Goal: Information Seeking & Learning: Learn about a topic

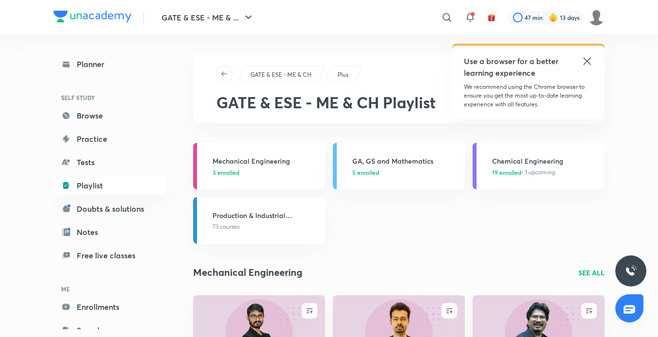
click at [522, 171] on span "19 enrolled • 1 upcoming" at bounding box center [523, 172] width 63 height 9
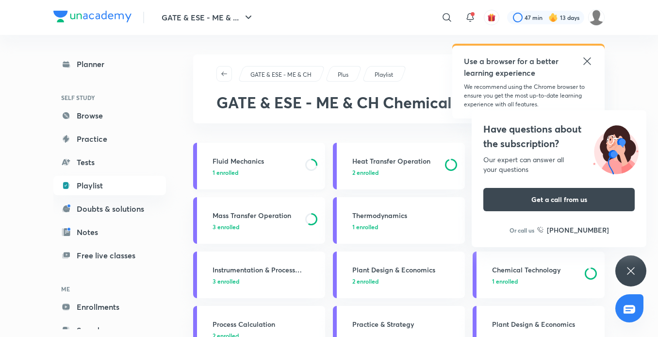
click at [247, 173] on p "1 enrolled" at bounding box center [256, 172] width 87 height 9
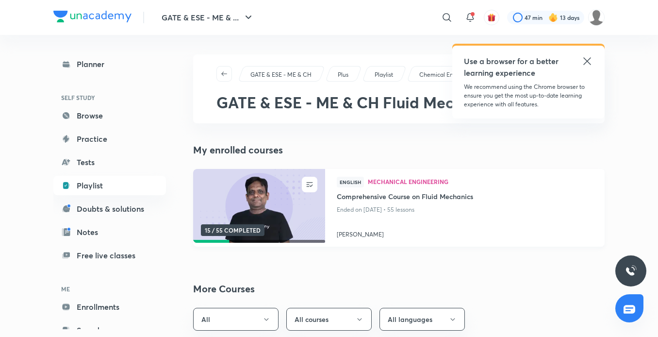
click at [219, 201] on img at bounding box center [259, 205] width 134 height 75
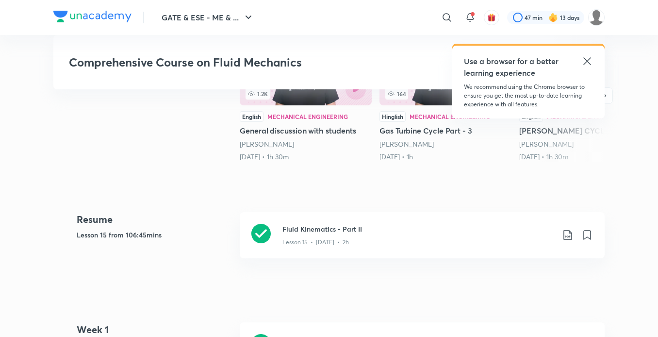
scroll to position [335, 0]
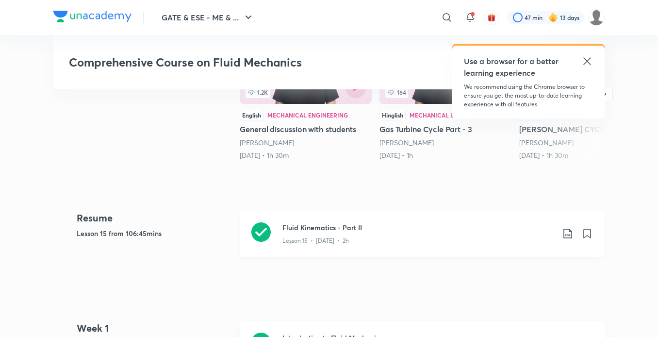
click at [301, 232] on h3 "Fluid Kinematics - Part II" at bounding box center [418, 227] width 272 height 10
